Goal: Task Accomplishment & Management: Use online tool/utility

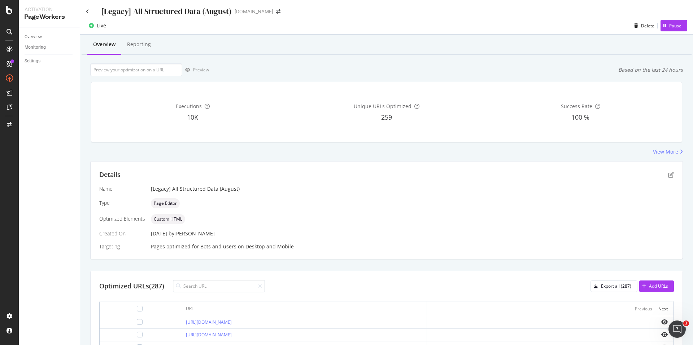
click at [84, 10] on div "[Legacy] All Structured Data (August) [DOMAIN_NAME]" at bounding box center [386, 8] width 613 height 17
click at [86, 10] on div "[Legacy] All Structured Data (August) [DOMAIN_NAME]" at bounding box center [386, 8] width 613 height 17
click at [86, 11] on icon at bounding box center [87, 11] width 3 height 5
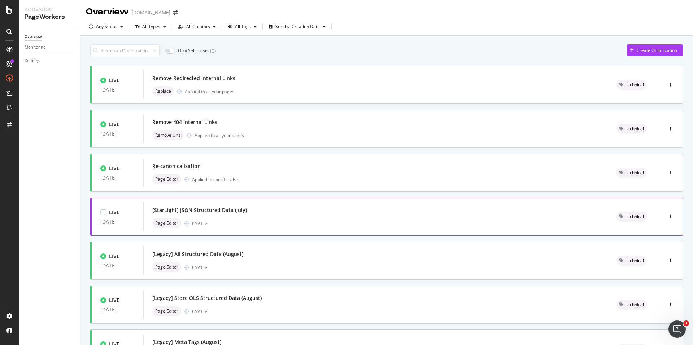
click at [322, 219] on div "Page Editor CSV file" at bounding box center [375, 223] width 447 height 10
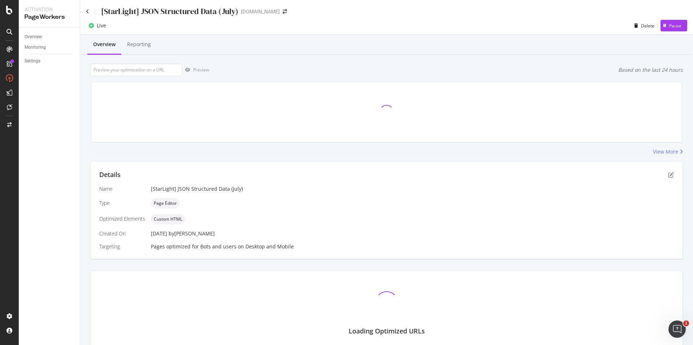
scroll to position [37, 0]
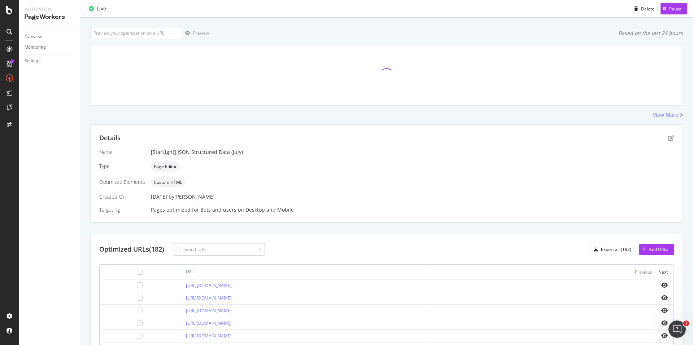
click at [240, 249] on input at bounding box center [219, 249] width 92 height 13
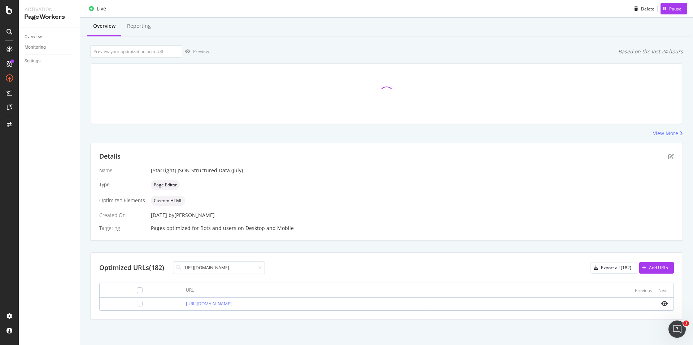
scroll to position [18, 0]
type input "[URL][DOMAIN_NAME]"
click at [232, 305] on link "[URL][DOMAIN_NAME]" at bounding box center [209, 304] width 46 height 6
